Goal: Find specific page/section: Find specific page/section

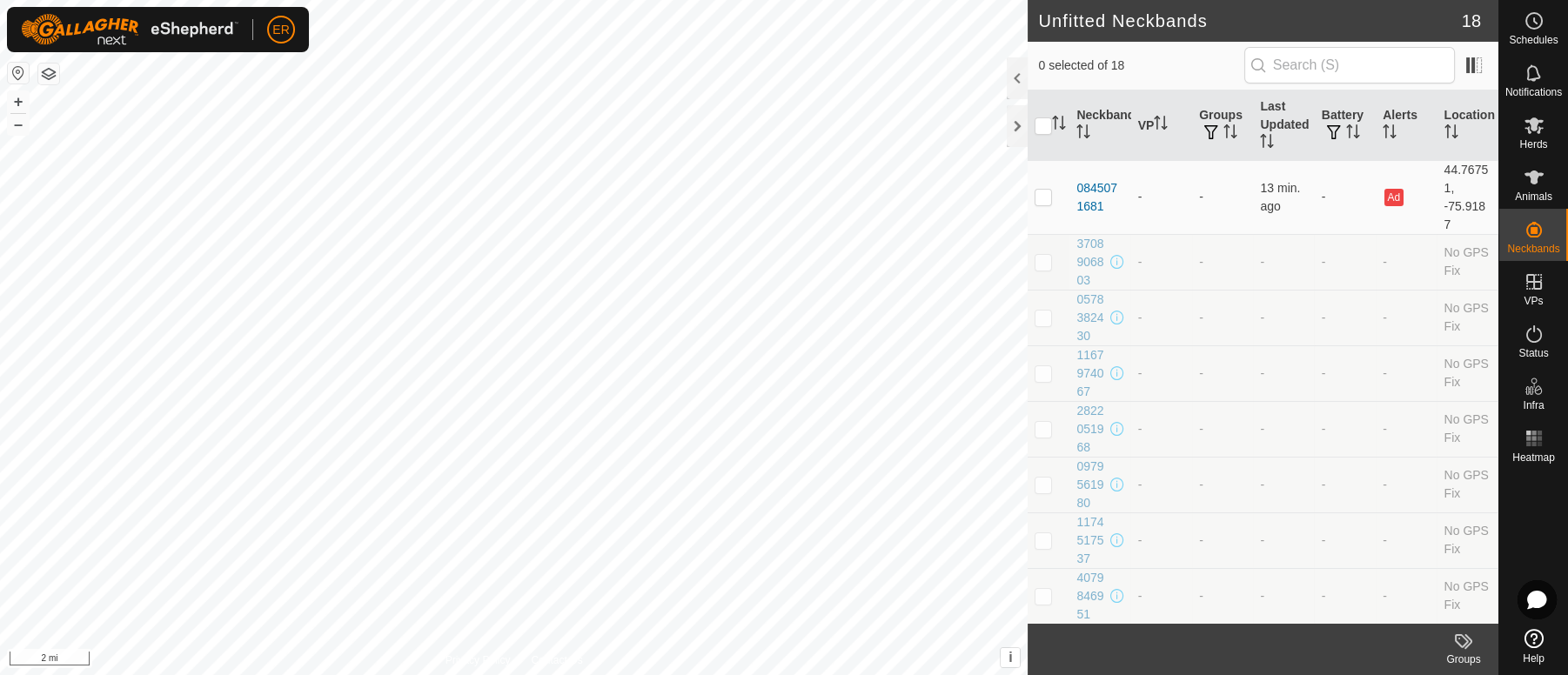
click at [14, 75] on button "button" at bounding box center [18, 73] width 21 height 21
click at [1531, 182] on icon at bounding box center [1534, 177] width 19 height 14
